Goal: Contribute content: Contribute content

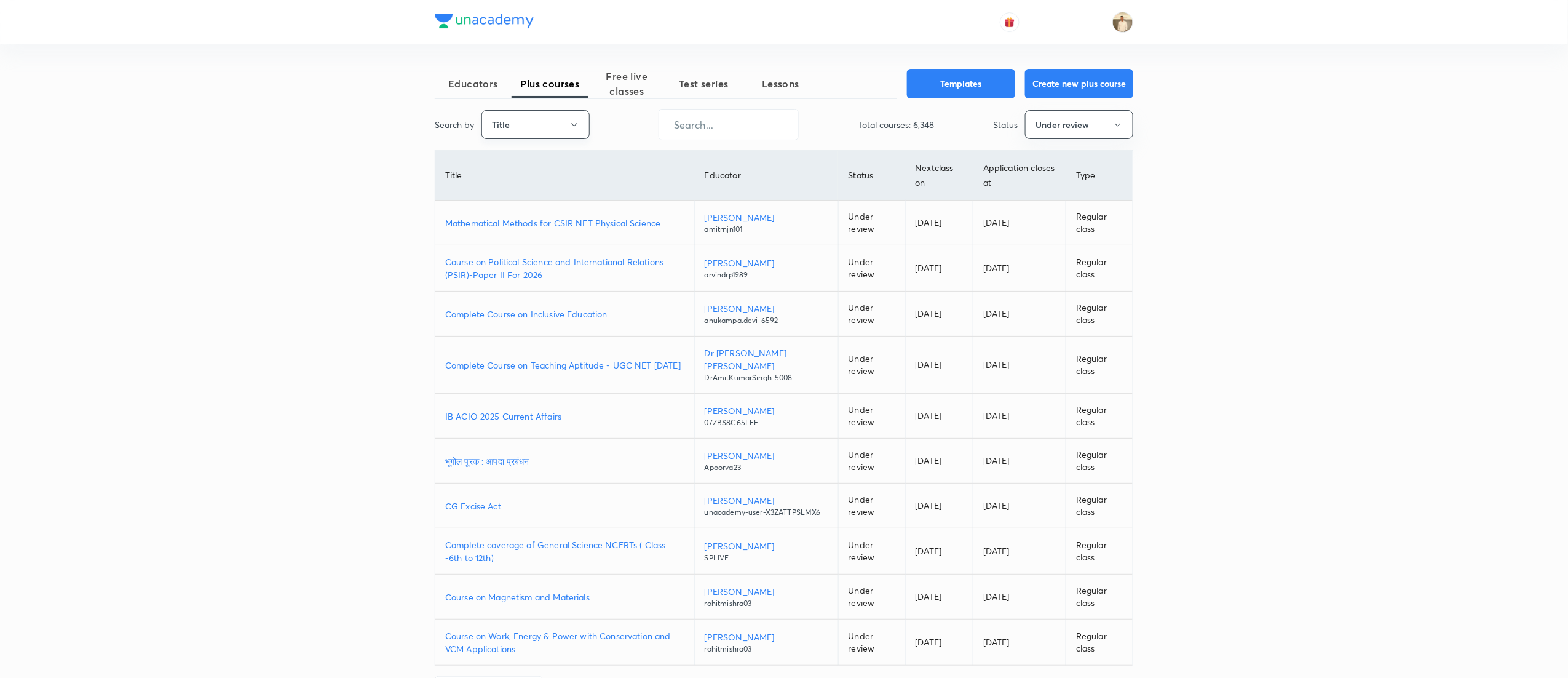
click at [562, 127] on button "Title" at bounding box center [535, 124] width 108 height 29
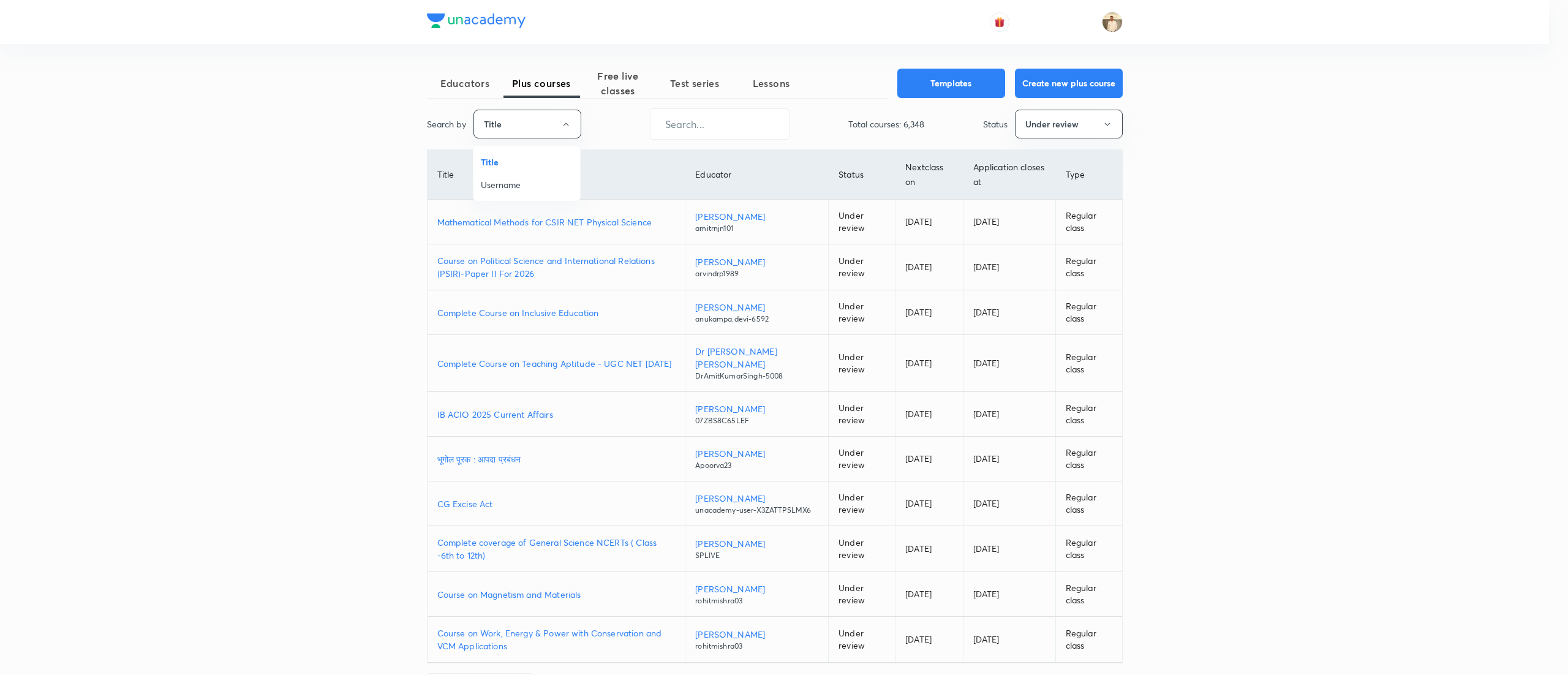
click at [524, 195] on li "Username" at bounding box center [526, 184] width 106 height 23
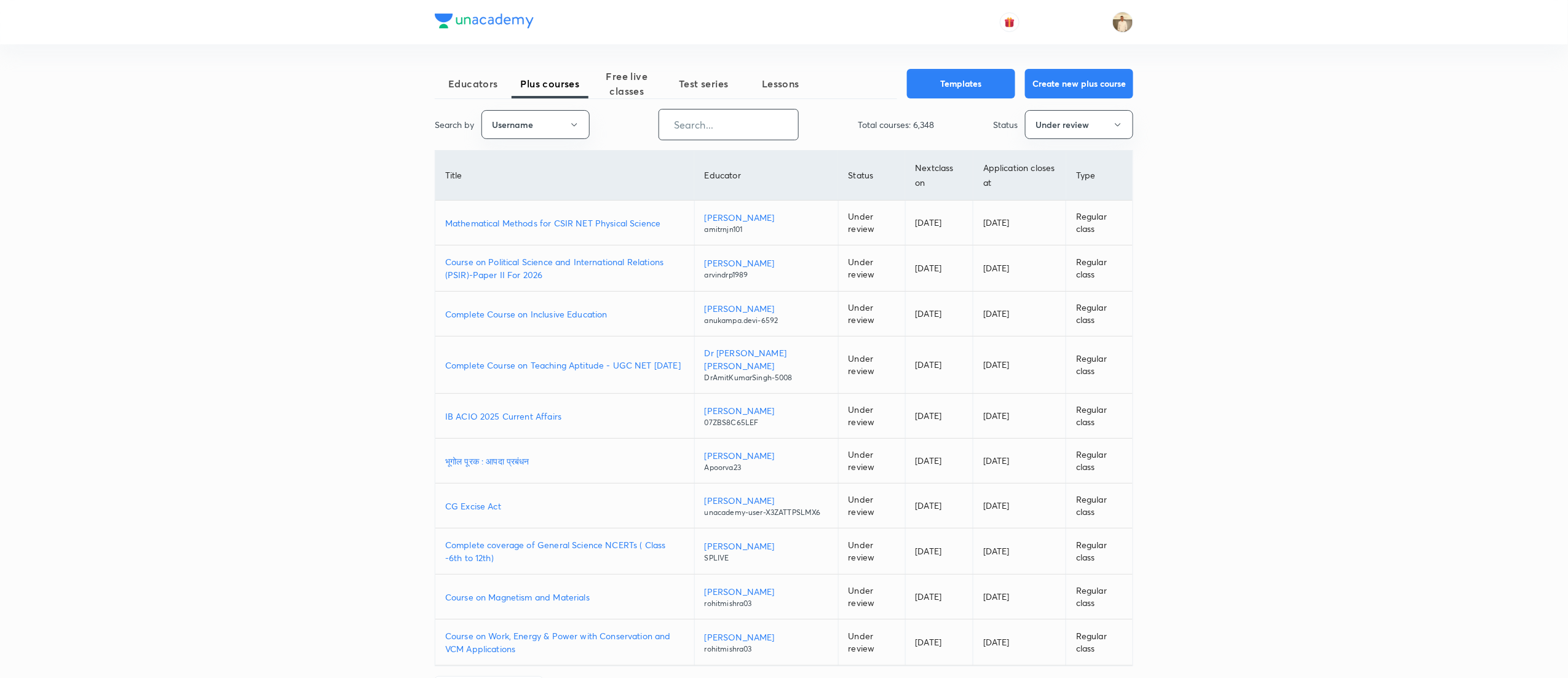
click at [715, 122] on input "text" at bounding box center [729, 124] width 139 height 31
paste input "ayush1999shishodia-1825"
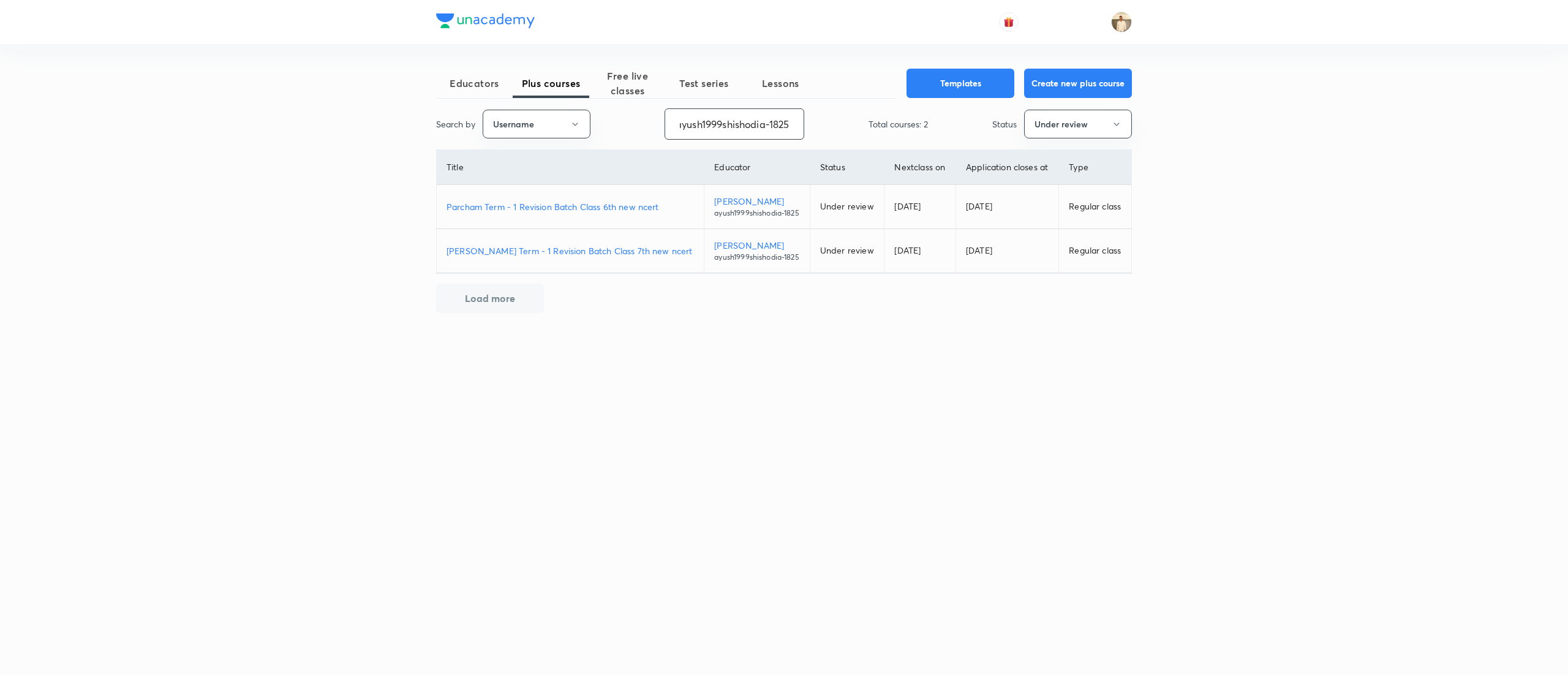
type input "ayush1999shishodia-1825"
click at [544, 207] on p "Parcham Term - 1 Revision Batch Class 6th new ncert" at bounding box center [571, 207] width 248 height 13
click at [576, 256] on p "Pragati Term - 1 Revision Batch Class 7th new ncert" at bounding box center [571, 251] width 248 height 13
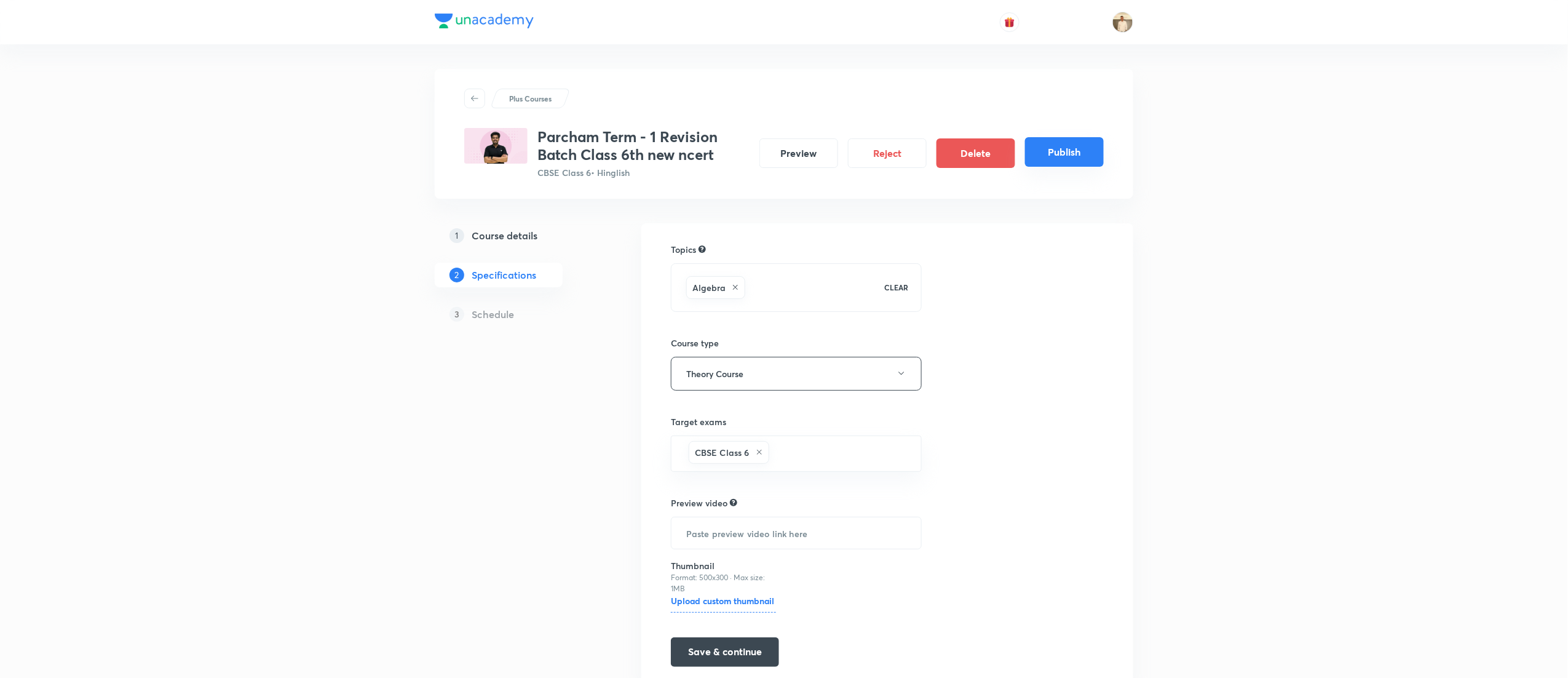
click at [1079, 153] on button "Publish" at bounding box center [1065, 152] width 79 height 29
